Goal: Task Accomplishment & Management: Use online tool/utility

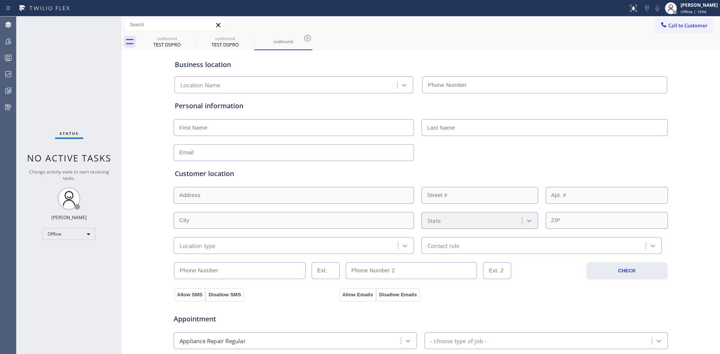
type input "[PHONE_NUMBER]"
